Goal: Information Seeking & Learning: Find specific fact

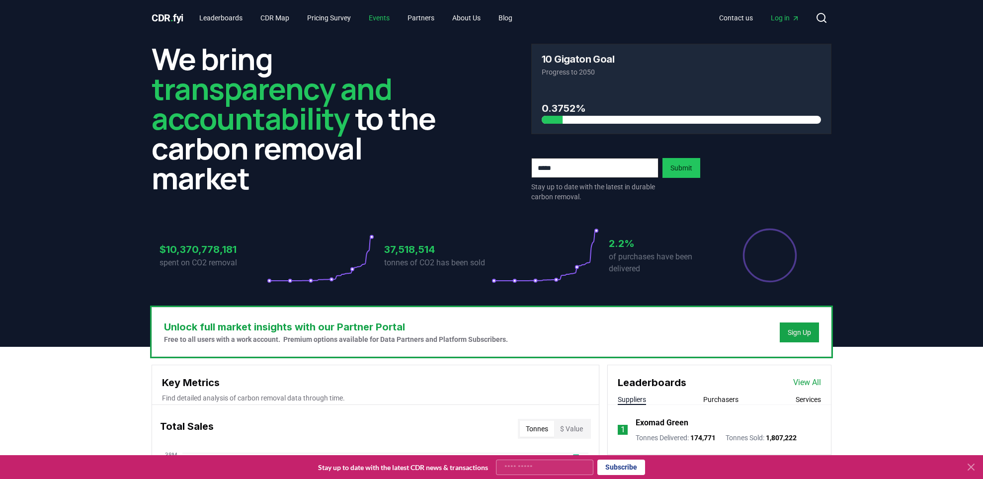
click at [398, 17] on link "Events" at bounding box center [379, 18] width 37 height 18
click at [210, 18] on link "Leaderboards" at bounding box center [220, 18] width 59 height 18
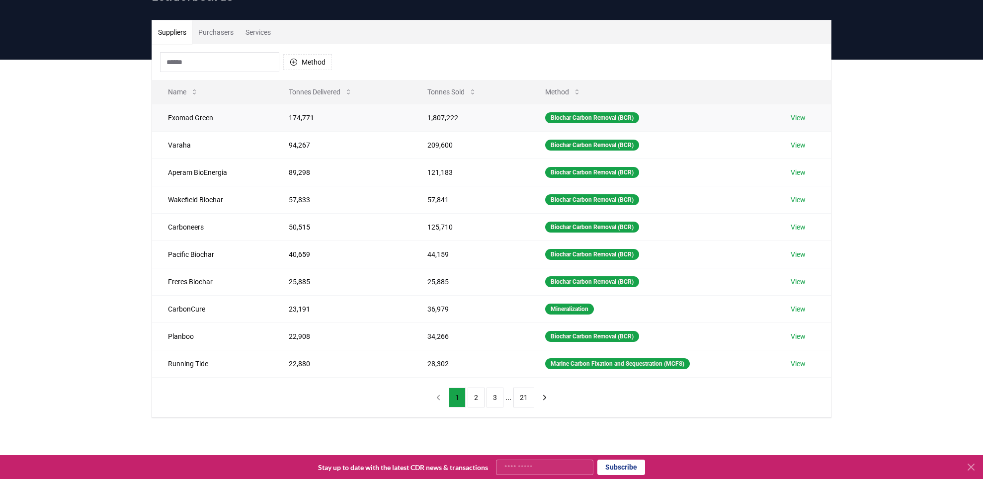
scroll to position [62, 0]
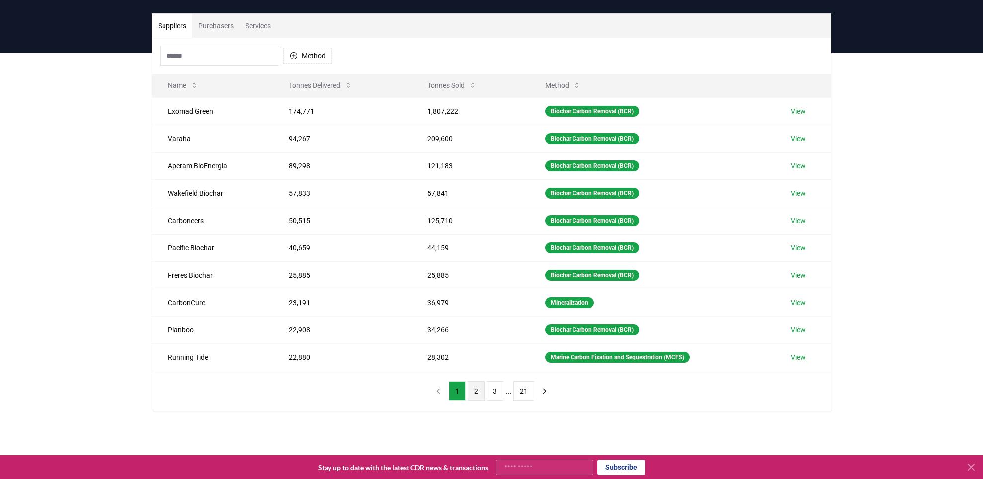
click at [474, 387] on button "2" at bounding box center [476, 391] width 17 height 20
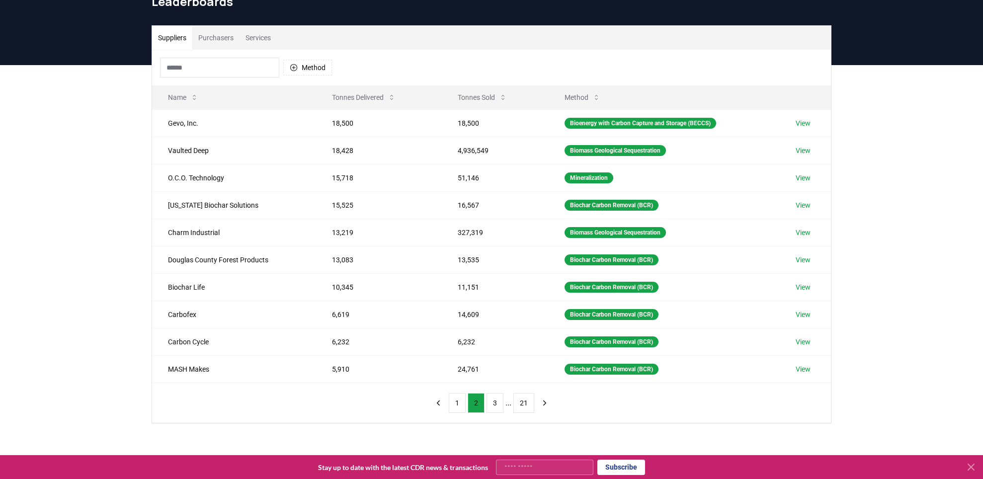
scroll to position [0, 0]
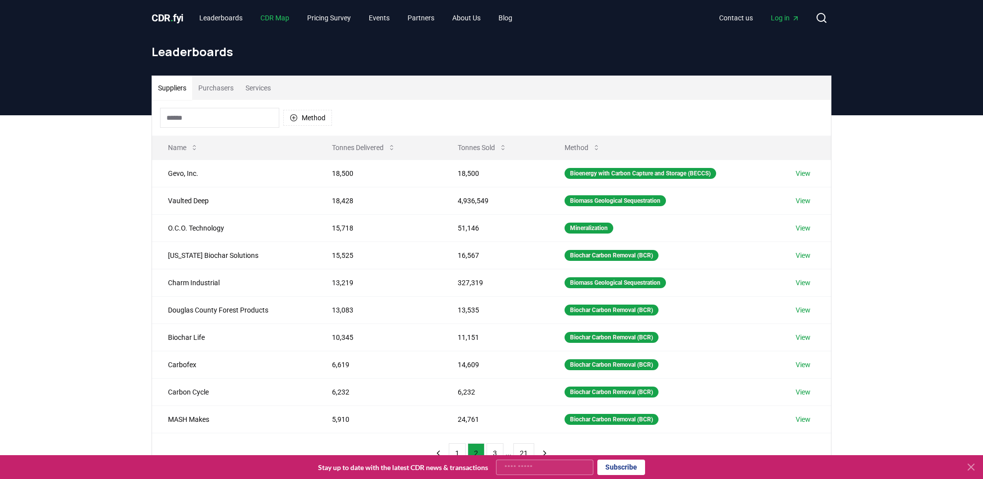
click at [288, 18] on link "CDR Map" at bounding box center [275, 18] width 45 height 18
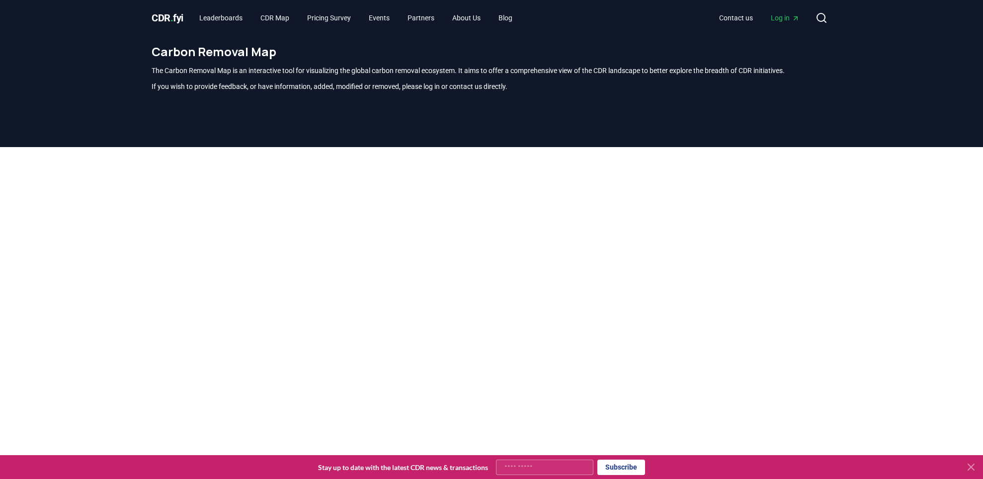
scroll to position [292, 0]
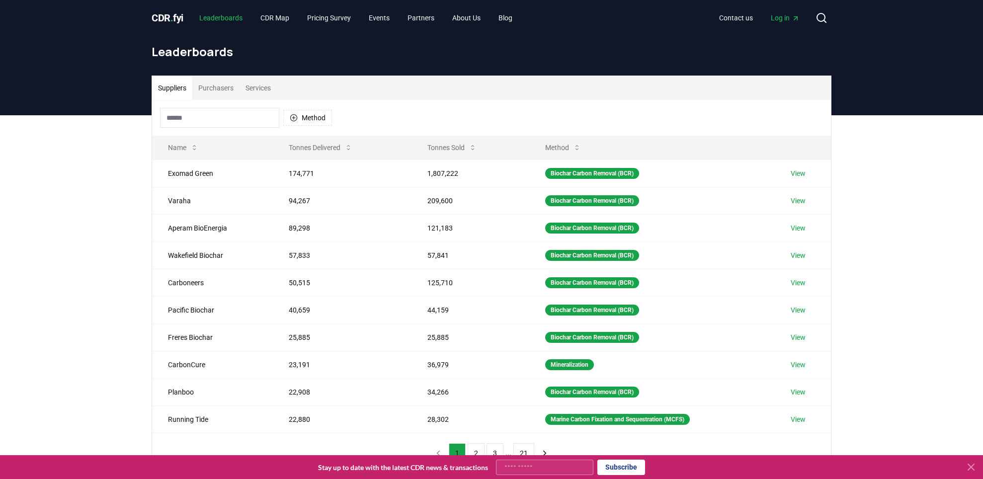
click at [224, 15] on link "Leaderboards" at bounding box center [220, 18] width 59 height 18
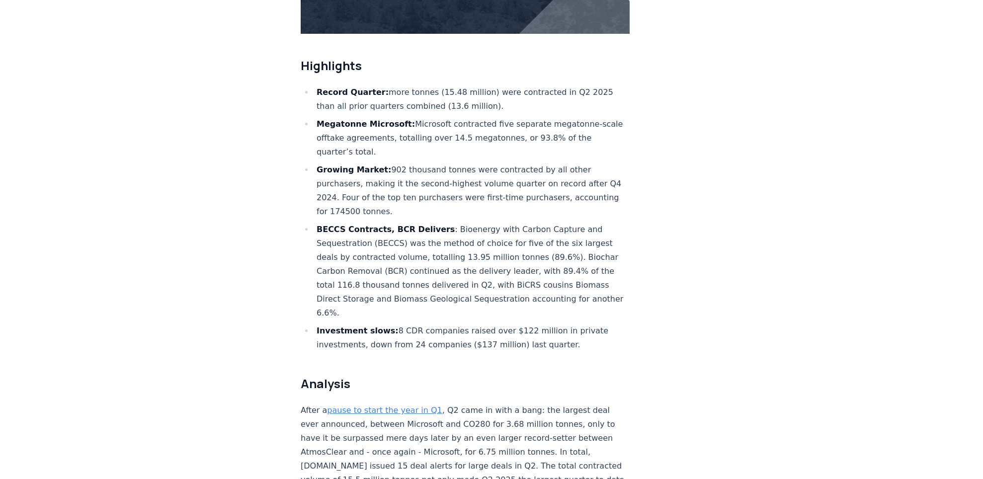
scroll to position [345, 0]
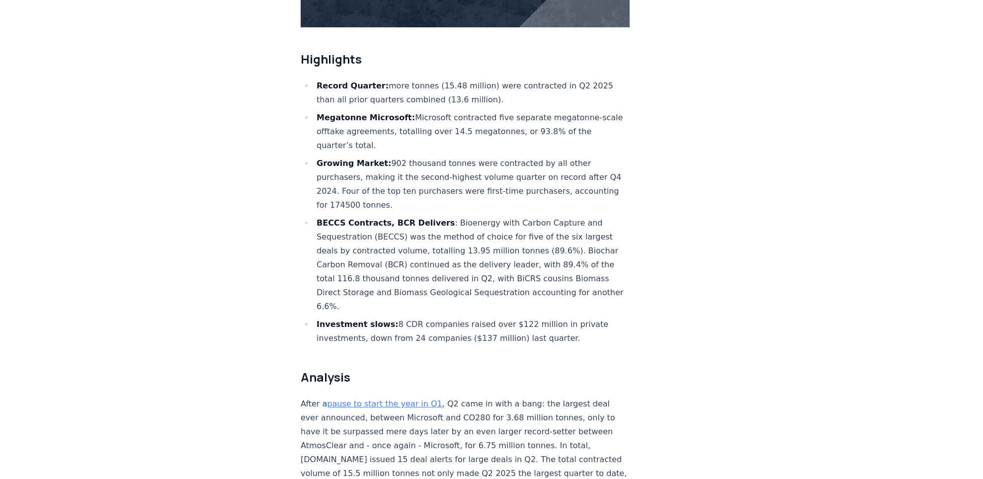
drag, startPoint x: 431, startPoint y: 375, endPoint x: 457, endPoint y: 377, distance: 25.9
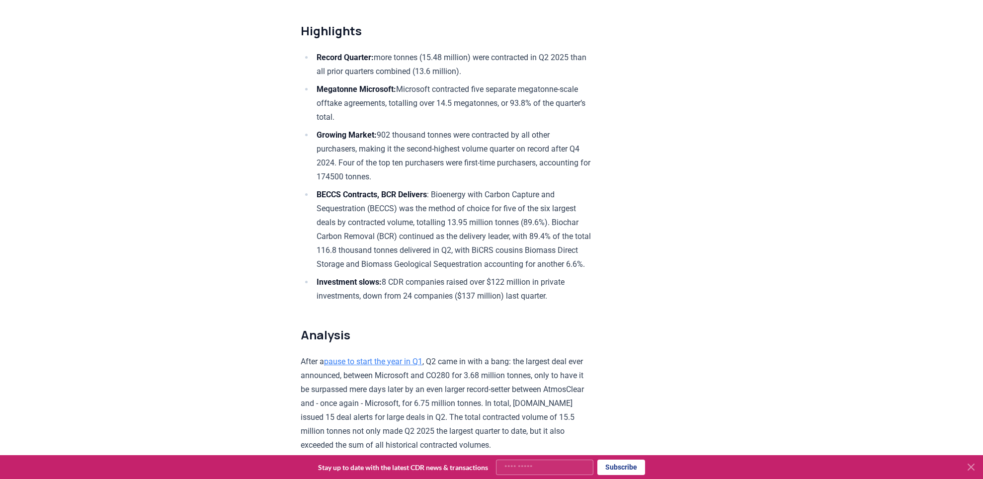
click at [451, 374] on p "After a pause to start the year in Q1 , Q2 came in with a bang: the largest dea…" at bounding box center [446, 403] width 291 height 97
drag, startPoint x: 545, startPoint y: 388, endPoint x: 588, endPoint y: 390, distance: 42.8
click at [588, 390] on p "After a pause to start the year in Q1 , Q2 came in with a bang: the largest dea…" at bounding box center [446, 403] width 291 height 97
copy p "AtmosClear"
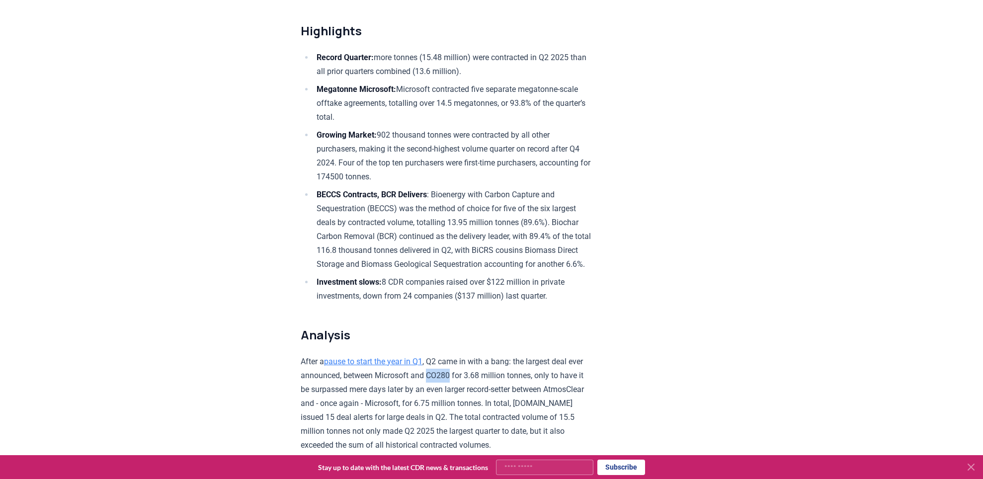
drag, startPoint x: 430, startPoint y: 374, endPoint x: 455, endPoint y: 373, distance: 24.9
click at [455, 373] on p "After a pause to start the year in Q1 , Q2 came in with a bang: the largest dea…" at bounding box center [446, 403] width 291 height 97
copy p "CO280"
